Goal: Answer question/provide support

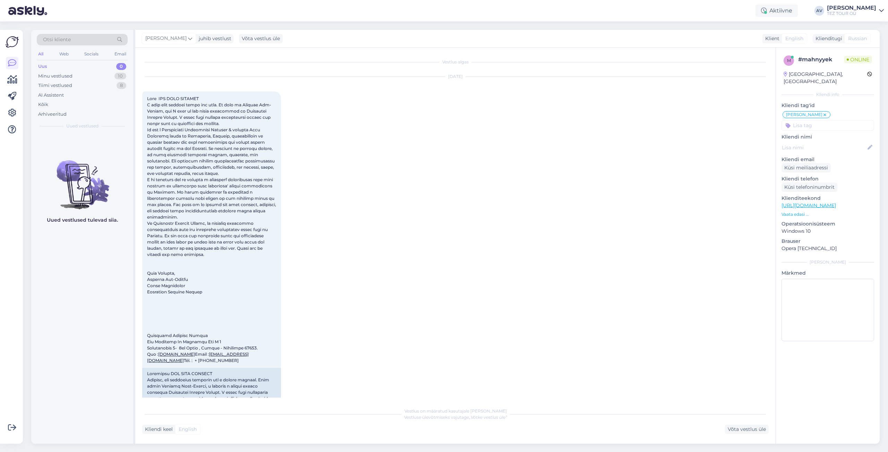
scroll to position [208, 0]
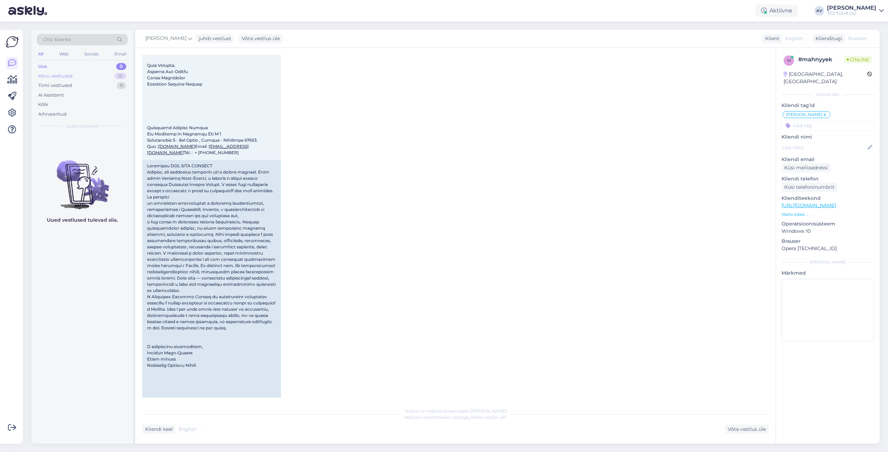
click at [53, 75] on div "Minu vestlused" at bounding box center [55, 76] width 34 height 7
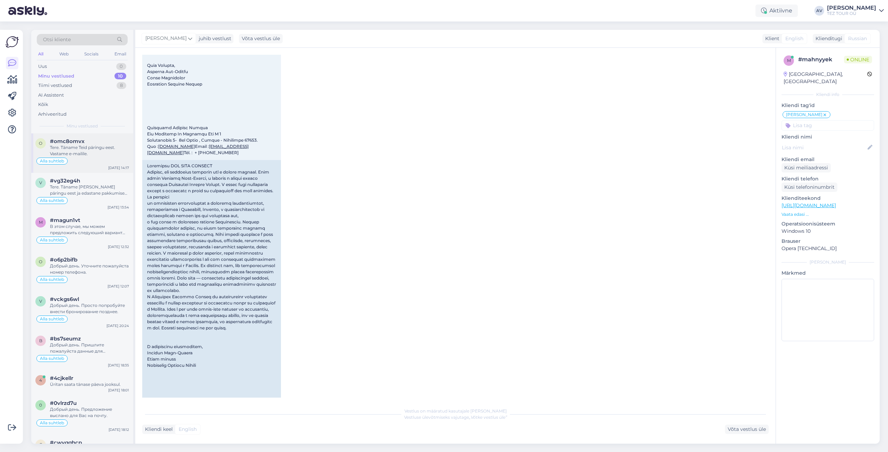
click at [84, 149] on div "Tere. Täname Teid päringu eest. Vastame e-mailile." at bounding box center [89, 151] width 79 height 12
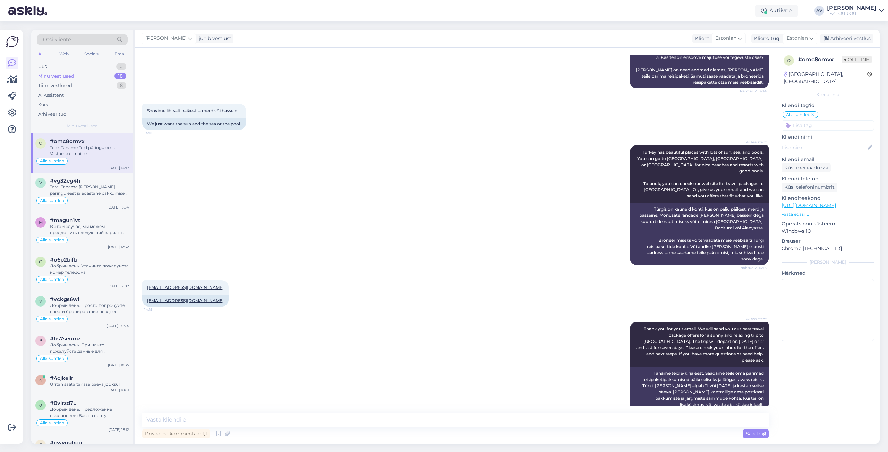
scroll to position [267, 0]
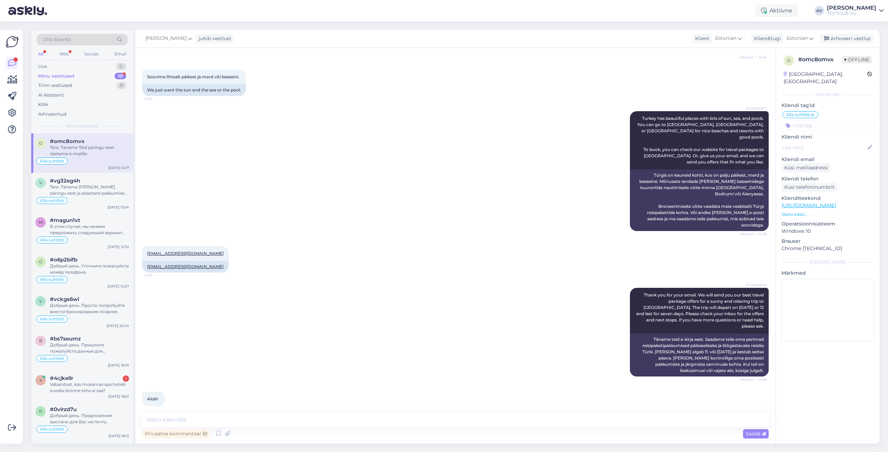
click at [77, 77] on div "Minu vestlused 10" at bounding box center [82, 76] width 91 height 10
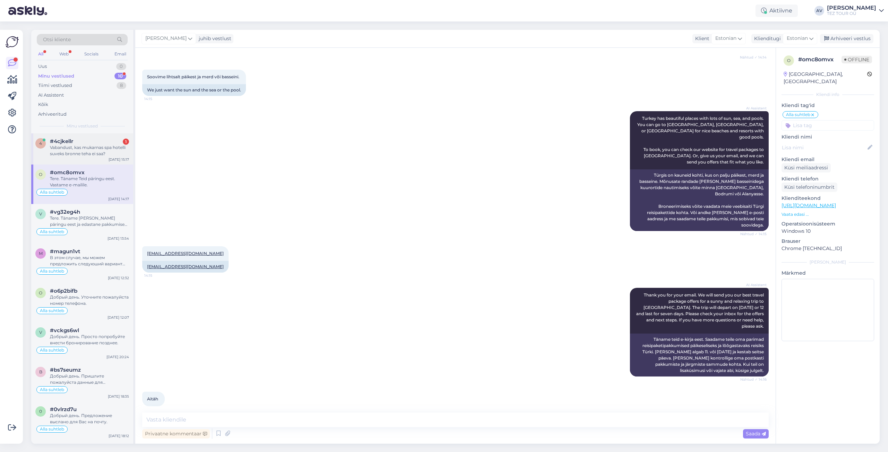
click at [85, 155] on div "Vabandust, kas mukarnas spa hotelli suveks bronne teha ei saa?" at bounding box center [89, 151] width 79 height 12
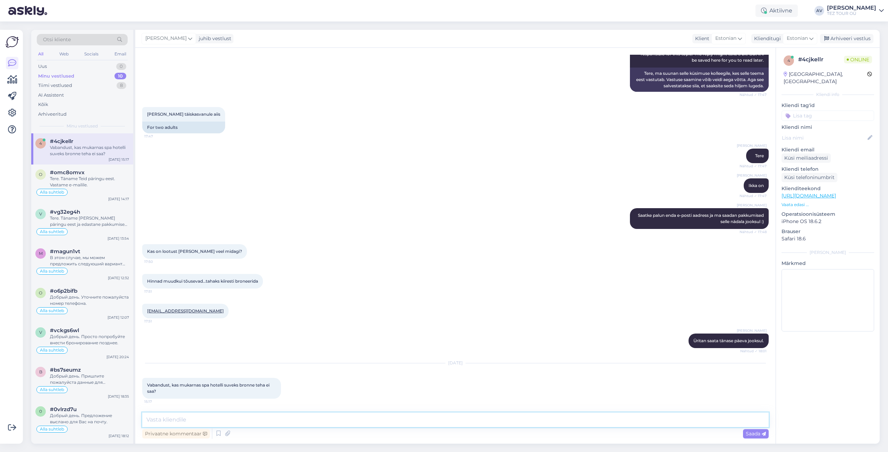
click at [561, 422] on textarea at bounding box center [455, 420] width 626 height 15
type textarea "[PERSON_NAME]"
click at [824, 111] on input at bounding box center [827, 116] width 93 height 10
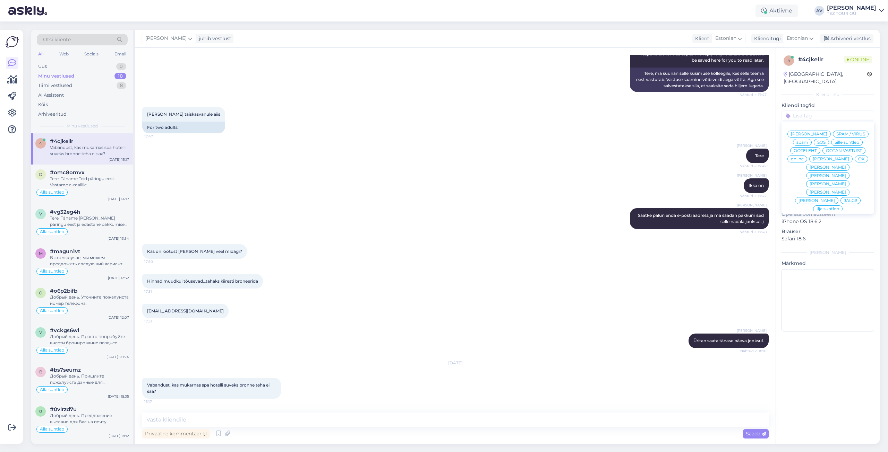
scroll to position [35, 0]
click at [824, 222] on span "Alla suhtleb" at bounding box center [827, 224] width 24 height 4
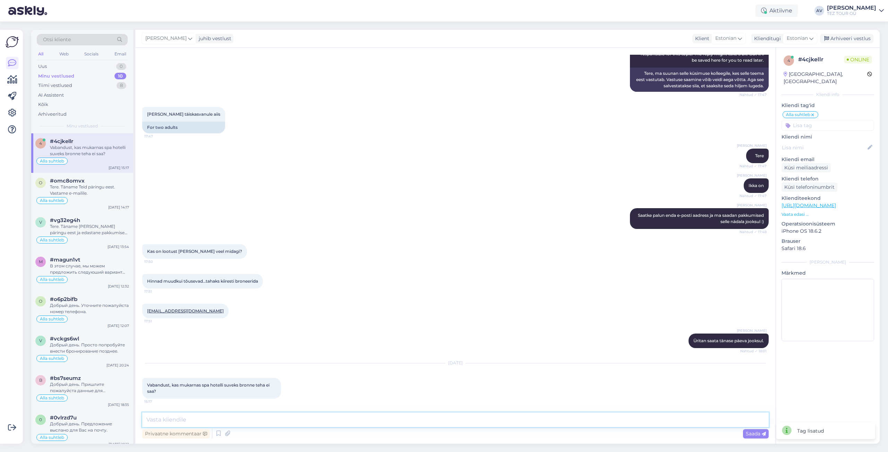
click at [529, 417] on textarea at bounding box center [455, 420] width 626 height 15
type textarea "[PERSON_NAME]"
type textarea "Tere, Piret. Kontrollime süsteemis ja vastame e-mailile."
